Goal: Transaction & Acquisition: Purchase product/service

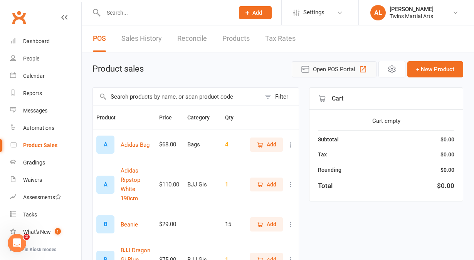
click at [343, 67] on span "Open POS Portal" at bounding box center [334, 69] width 42 height 9
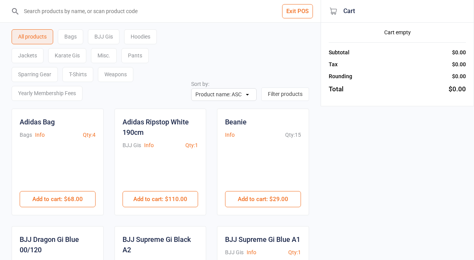
click at [148, 11] on input "search" at bounding box center [165, 11] width 290 height 22
click at [158, 15] on input "search" at bounding box center [165, 11] width 290 height 22
click at [143, 35] on div "Hoodies" at bounding box center [140, 36] width 33 height 15
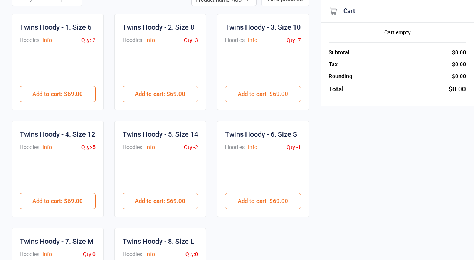
scroll to position [94, 0]
click at [69, 210] on button "Add to cart : $69.00" at bounding box center [58, 201] width 76 height 16
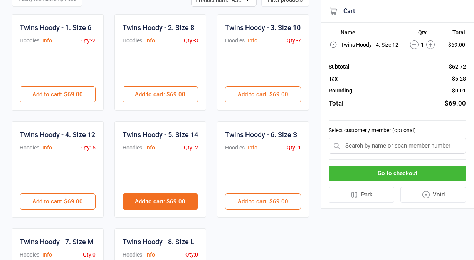
click at [161, 210] on button "Add to cart : $69.00" at bounding box center [160, 201] width 76 height 16
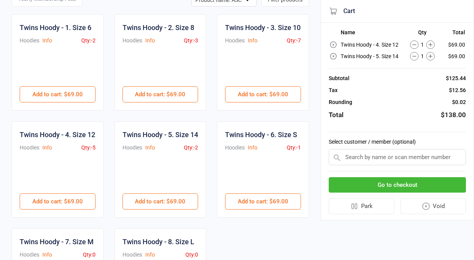
click at [398, 158] on input "text" at bounding box center [397, 157] width 137 height 16
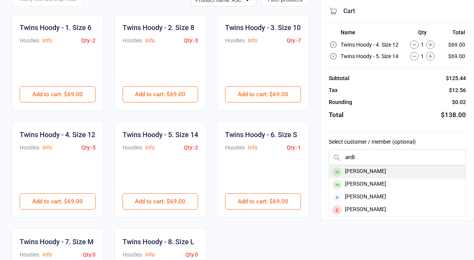
type input "ardi"
click at [385, 169] on div "[PERSON_NAME]" at bounding box center [397, 172] width 136 height 13
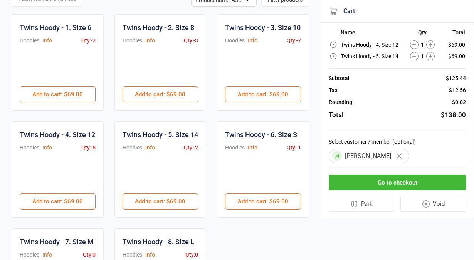
click at [371, 182] on button "Go to checkout" at bounding box center [397, 183] width 137 height 16
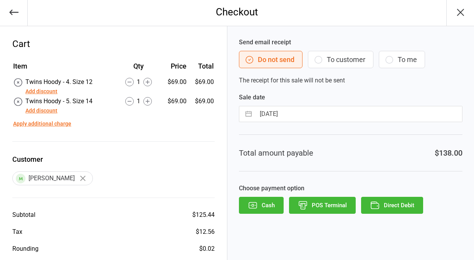
scroll to position [34, 0]
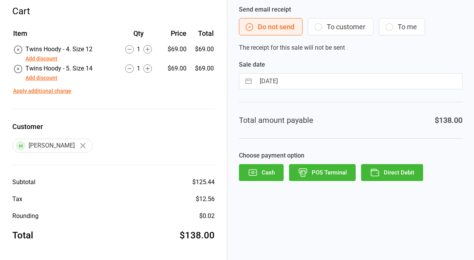
click at [324, 173] on button "POS Terminal" at bounding box center [322, 172] width 67 height 17
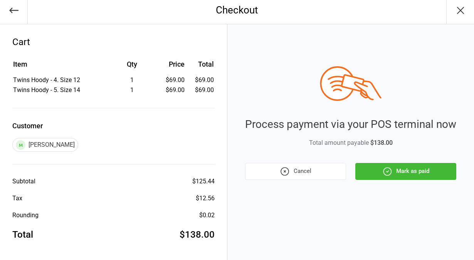
scroll to position [3, 0]
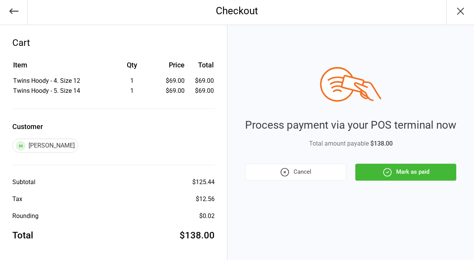
click at [391, 172] on icon "button" at bounding box center [387, 172] width 8 height 8
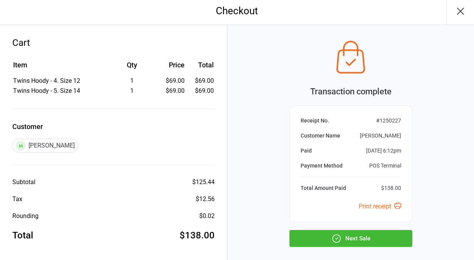
click at [360, 238] on button "Next Sale" at bounding box center [350, 238] width 123 height 17
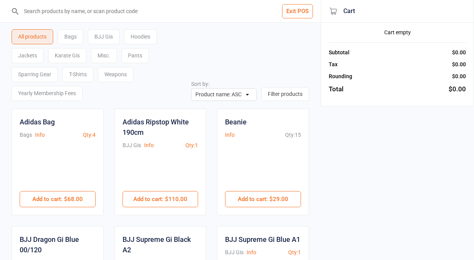
click at [295, 6] on button "Exit POS" at bounding box center [297, 11] width 31 height 14
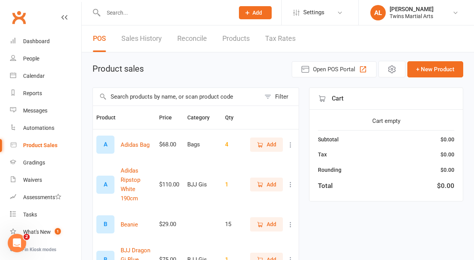
click at [173, 12] on input "text" at bounding box center [165, 12] width 128 height 11
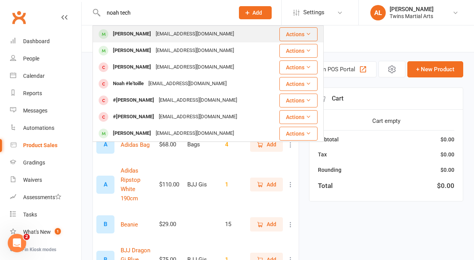
type input "noah tech"
click at [153, 32] on div "letyoursoulglo@gmail.com" at bounding box center [194, 34] width 83 height 11
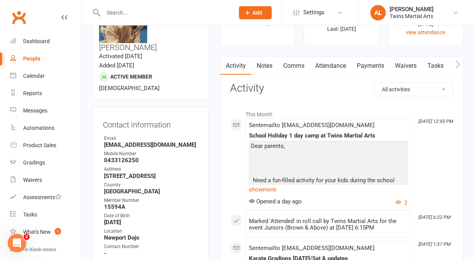
scroll to position [46, 0]
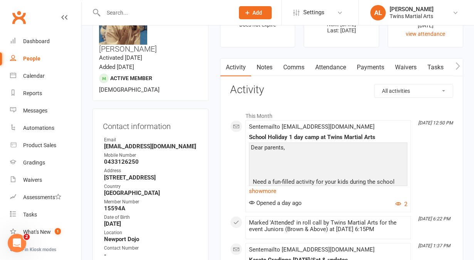
click at [329, 68] on link "Attendance" at bounding box center [331, 68] width 42 height 18
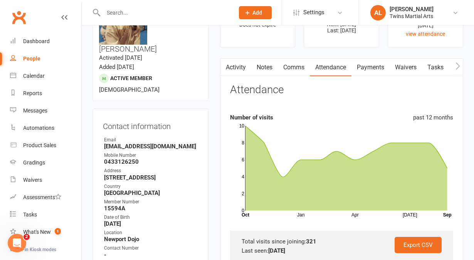
click at [372, 66] on link "Payments" at bounding box center [370, 68] width 38 height 18
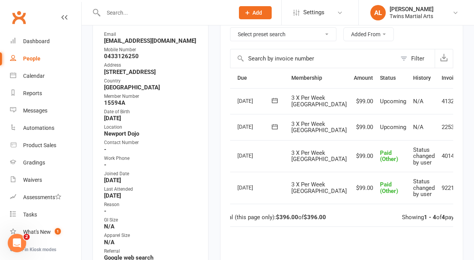
scroll to position [158, 0]
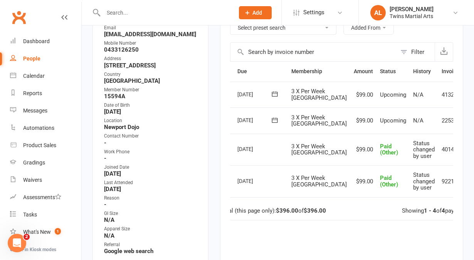
click at [421, 214] on div "Showing 1 - 4 of 4 payments" at bounding box center [436, 211] width 68 height 7
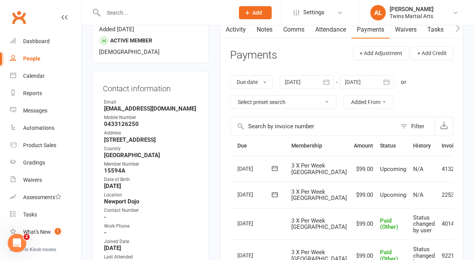
scroll to position [84, 0]
click at [295, 100] on select "Select preset search All failures All skipped payments All pending payments Suc…" at bounding box center [283, 101] width 106 height 13
click at [368, 103] on button "Added From" at bounding box center [368, 102] width 50 height 14
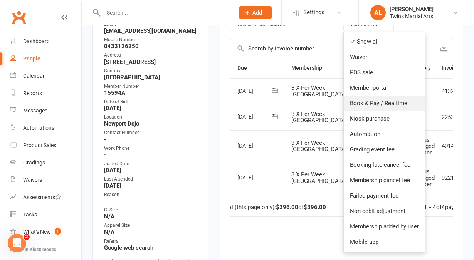
scroll to position [162, 0]
click at [372, 74] on link "POS sale" at bounding box center [384, 71] width 81 height 15
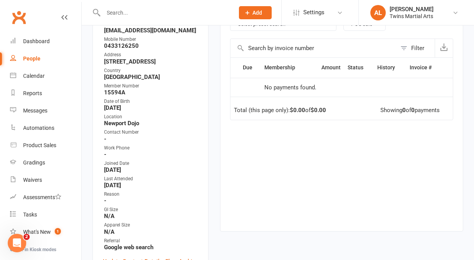
scroll to position [0, 0]
click at [406, 50] on button "Filter" at bounding box center [415, 48] width 38 height 18
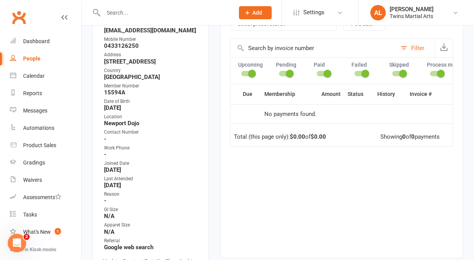
click at [404, 50] on button "Filter" at bounding box center [415, 48] width 38 height 18
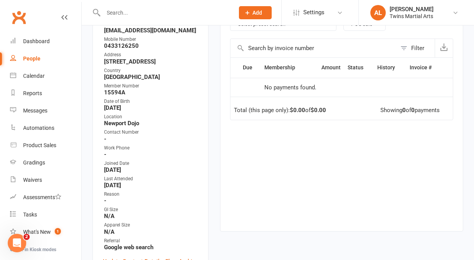
click at [416, 69] on th "Invoice #" at bounding box center [425, 68] width 38 height 20
click at [258, 45] on input "text" at bounding box center [313, 48] width 166 height 18
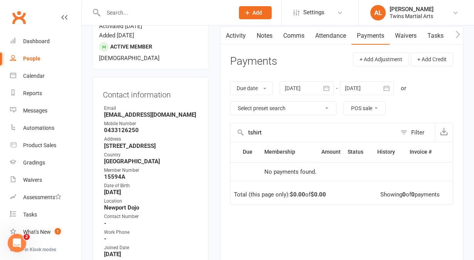
scroll to position [77, 0]
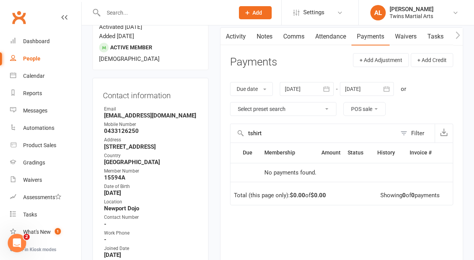
type input "tshirt"
click at [299, 108] on select "Select preset search All failures All skipped payments All pending payments Suc…" at bounding box center [283, 108] width 106 height 13
select select "0"
click at [230, 102] on select "Select preset search All failures All skipped payments All pending payments Suc…" at bounding box center [283, 108] width 106 height 13
type input "12 Sep 2025"
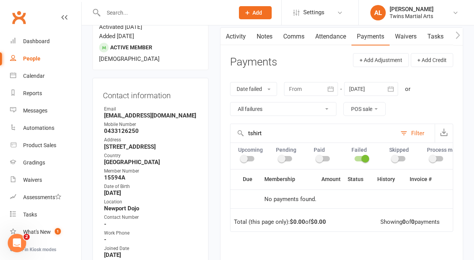
click at [326, 160] on div at bounding box center [323, 158] width 13 height 5
click at [317, 158] on input "checkbox" at bounding box center [317, 158] width 0 height 0
select select
click at [361, 158] on span at bounding box center [365, 159] width 8 height 8
click at [354, 158] on input "checkbox" at bounding box center [354, 158] width 0 height 0
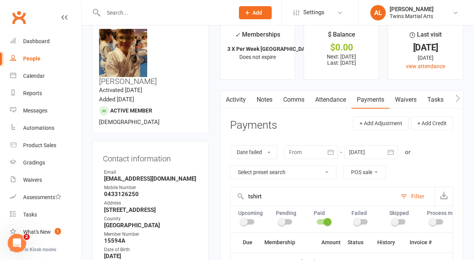
scroll to position [0, 0]
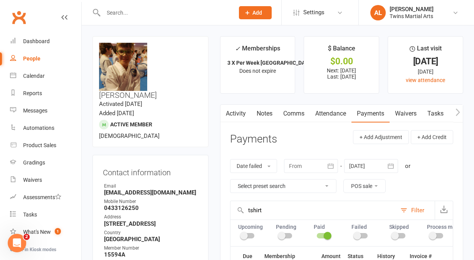
click at [243, 112] on link "Activity" at bounding box center [235, 114] width 31 height 18
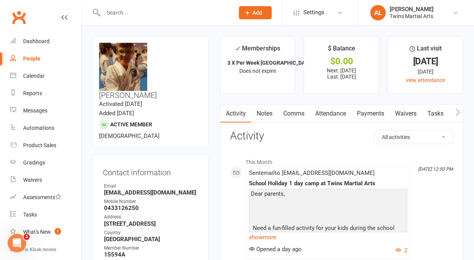
click at [370, 112] on link "Payments" at bounding box center [370, 114] width 38 height 18
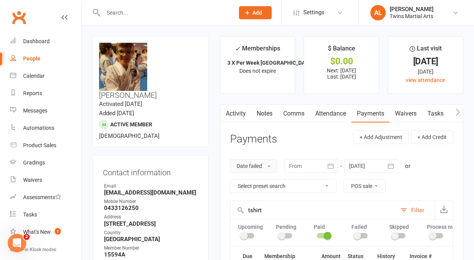
click at [268, 166] on button "Date failed" at bounding box center [253, 166] width 47 height 14
click at [260, 184] on link "Due date" at bounding box center [268, 183] width 76 height 15
click at [329, 185] on select "Select preset search All failures All skipped payments All pending payments Suc…" at bounding box center [283, 186] width 106 height 13
click at [230, 180] on select "Select preset search All failures All skipped payments All pending payments Suc…" at bounding box center [283, 186] width 106 height 13
click at [379, 183] on button "POS sale" at bounding box center [364, 186] width 42 height 14
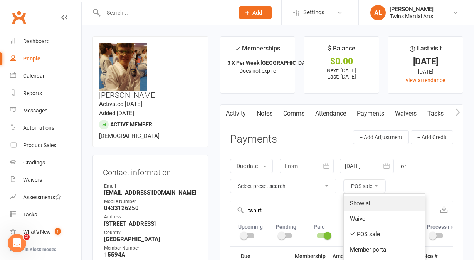
click at [379, 202] on link "Show all" at bounding box center [384, 203] width 81 height 15
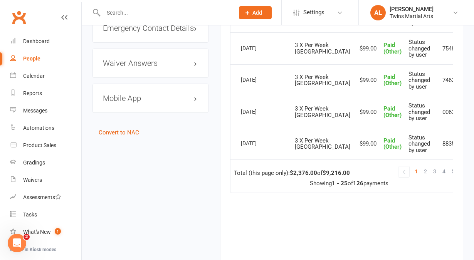
scroll to position [956, 0]
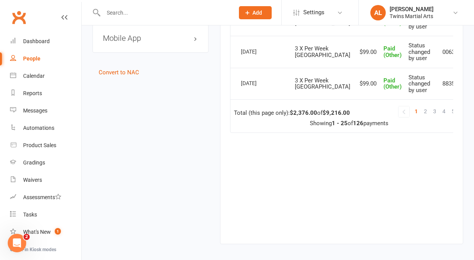
click at [469, 117] on link at bounding box center [474, 111] width 11 height 11
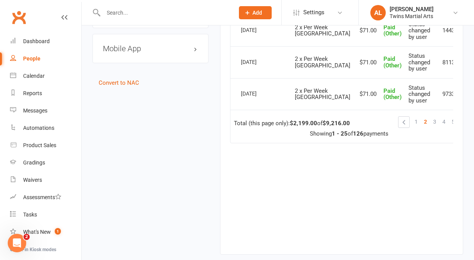
scroll to position [946, 0]
click at [414, 126] on span "1" at bounding box center [415, 121] width 3 height 11
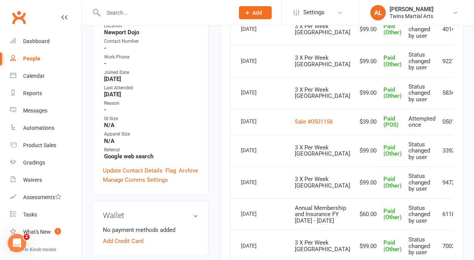
scroll to position [253, 0]
click at [35, 42] on div "Dashboard" at bounding box center [36, 41] width 27 height 6
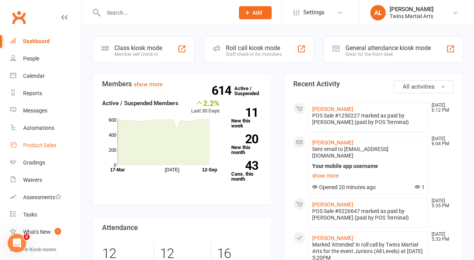
click at [43, 145] on div "Product Sales" at bounding box center [39, 145] width 33 height 6
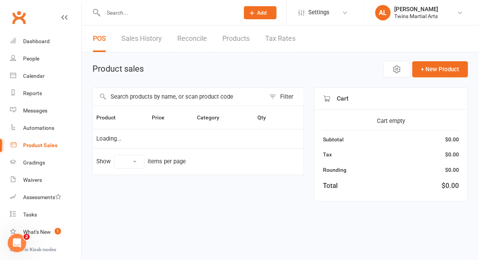
select select "10"
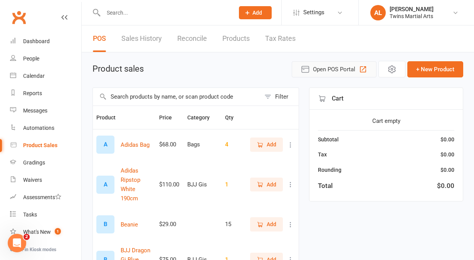
click at [330, 72] on span "Open POS Portal" at bounding box center [334, 69] width 42 height 9
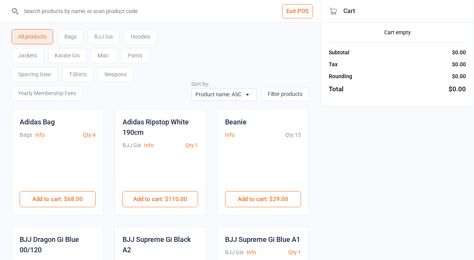
click at [83, 76] on div "T-Shirts" at bounding box center [77, 74] width 31 height 15
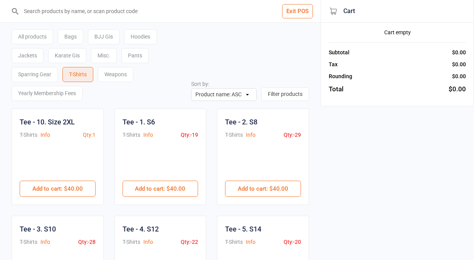
click at [299, 12] on button "Exit POS" at bounding box center [297, 11] width 31 height 14
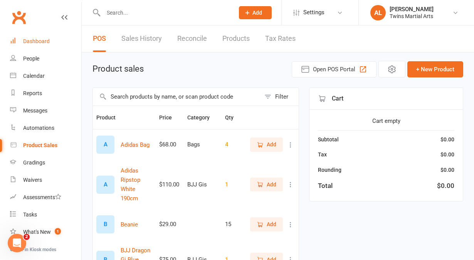
click at [48, 41] on div "Dashboard" at bounding box center [36, 41] width 27 height 6
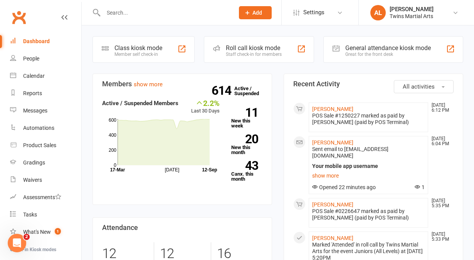
click at [151, 15] on input "text" at bounding box center [165, 12] width 128 height 11
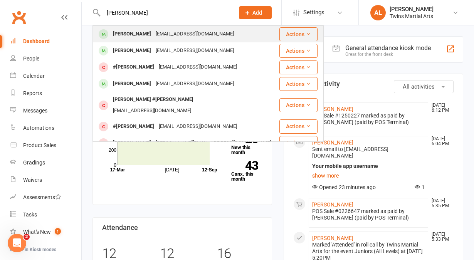
type input "[PERSON_NAME]"
click at [153, 33] on div "[EMAIL_ADDRESS][DOMAIN_NAME]" at bounding box center [194, 34] width 83 height 11
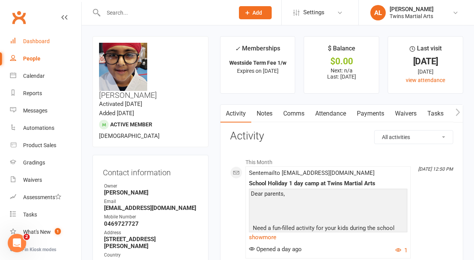
click at [45, 43] on div "Dashboard" at bounding box center [36, 41] width 27 height 6
